Goal: Find contact information: Find contact information

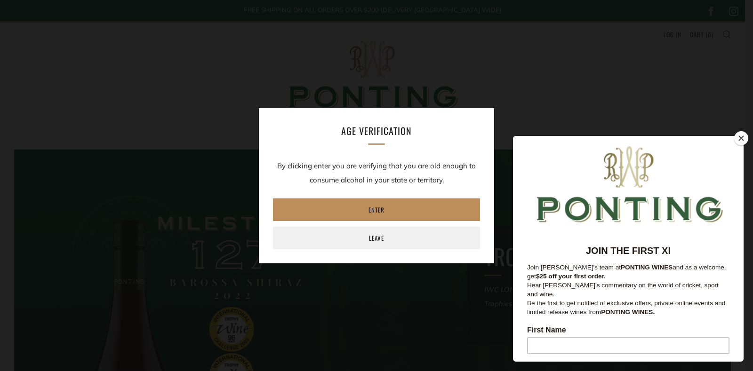
click at [369, 213] on link "Enter" at bounding box center [376, 209] width 207 height 23
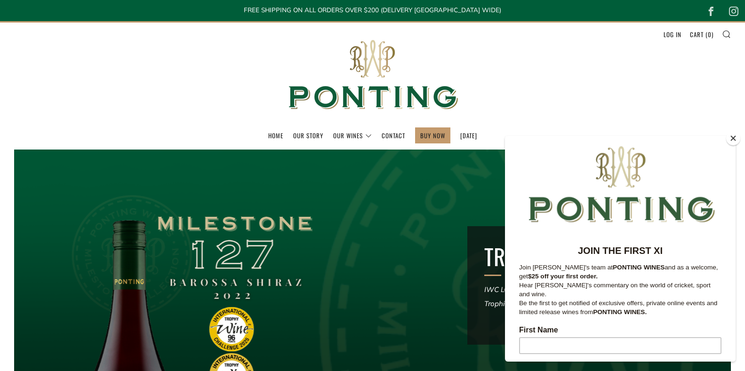
click at [731, 140] on button "Close" at bounding box center [733, 138] width 14 height 14
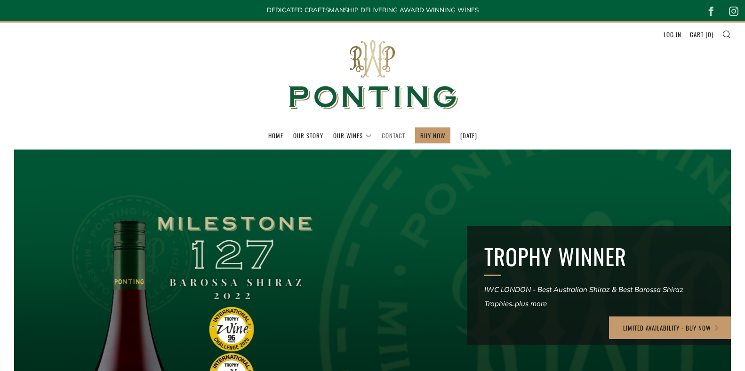
click at [386, 136] on link "Contact" at bounding box center [393, 135] width 24 height 15
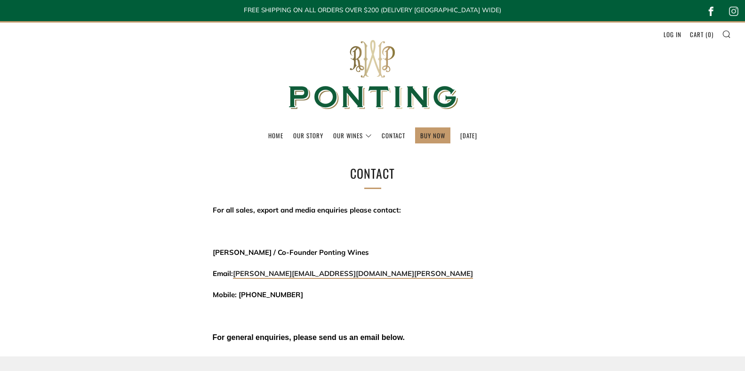
click at [710, 11] on icon at bounding box center [711, 11] width 18 height 18
